Goal: Navigation & Orientation: Find specific page/section

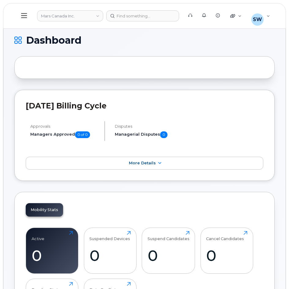
scroll to position [163, 0]
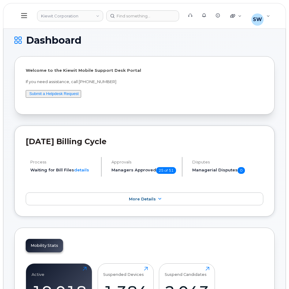
click at [146, 36] on h1 "Dashboard" at bounding box center [142, 40] width 257 height 10
click at [97, 17] on link "Kiewit Corporation" at bounding box center [70, 15] width 66 height 11
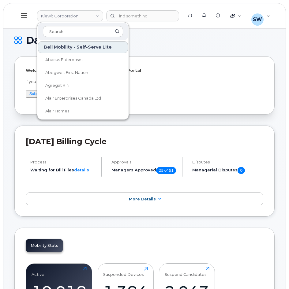
click at [26, 17] on icon at bounding box center [24, 15] width 6 height 7
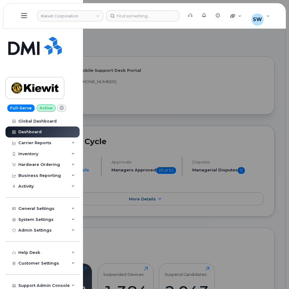
click at [23, 15] on icon at bounding box center [24, 15] width 6 height 7
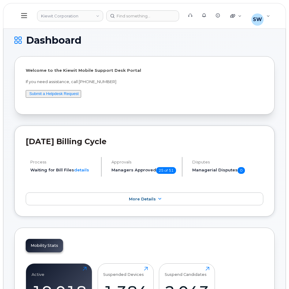
click at [23, 15] on icon at bounding box center [24, 15] width 6 height 7
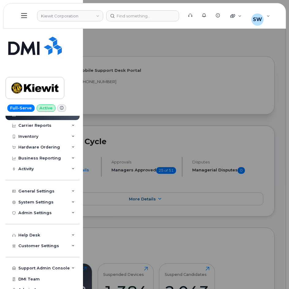
scroll to position [24, 0]
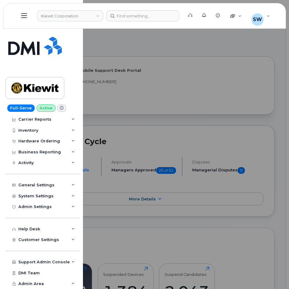
click at [177, 67] on div at bounding box center [144, 144] width 289 height 289
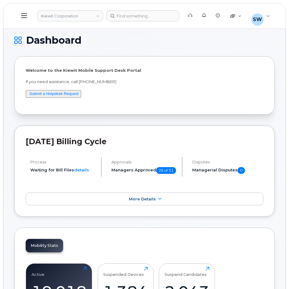
click at [26, 17] on icon at bounding box center [24, 15] width 6 height 7
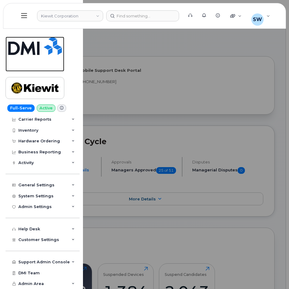
click at [23, 50] on img at bounding box center [35, 46] width 54 height 18
